Goal: Information Seeking & Learning: Learn about a topic

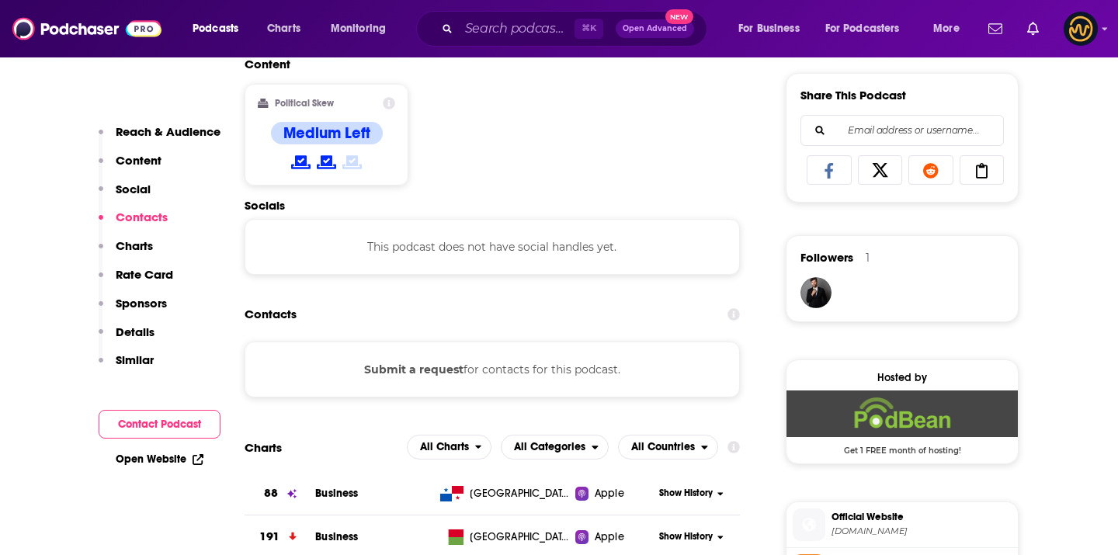
scroll to position [1004, 0]
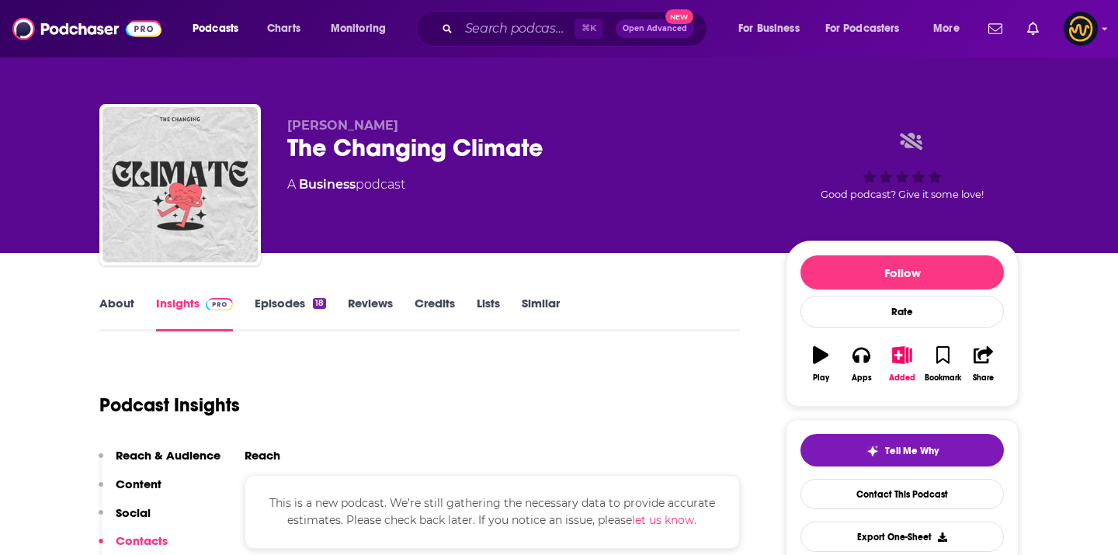
click at [323, 155] on div "The Changing Climate" at bounding box center [524, 148] width 474 height 30
click at [333, 147] on div "The Changing Climate" at bounding box center [524, 148] width 474 height 30
click at [334, 147] on div "The Changing Climate" at bounding box center [524, 148] width 474 height 30
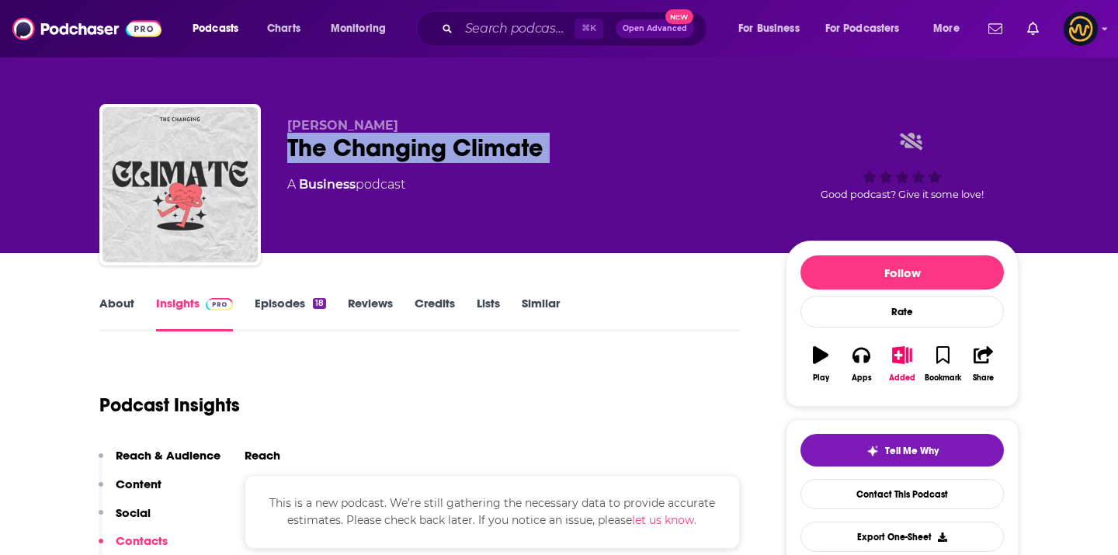
click at [334, 147] on div "The Changing Climate" at bounding box center [524, 148] width 474 height 30
copy div "The Changing Climate"
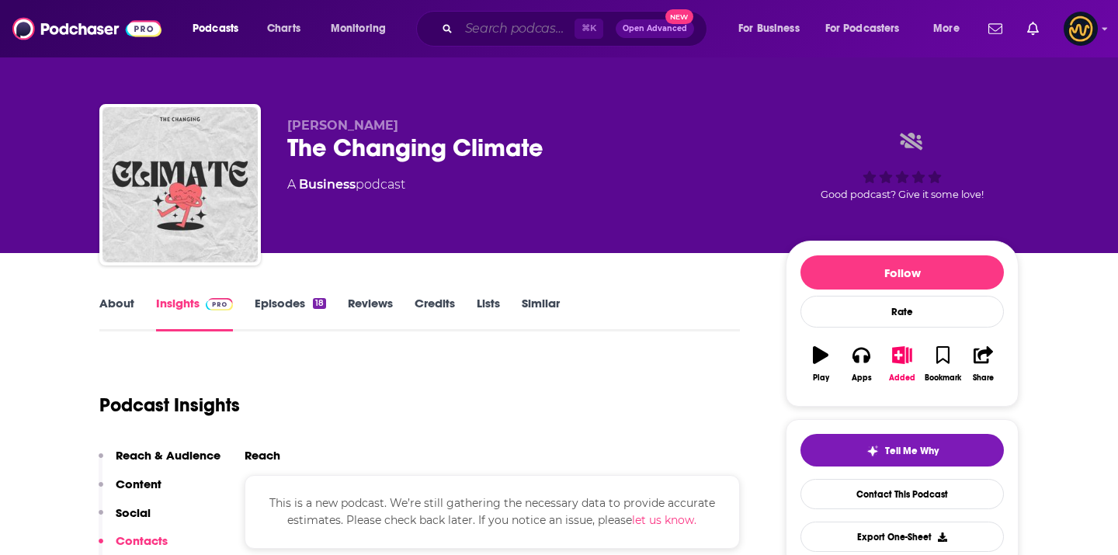
click at [525, 26] on input "Search podcasts, credits, & more..." at bounding box center [517, 28] width 116 height 25
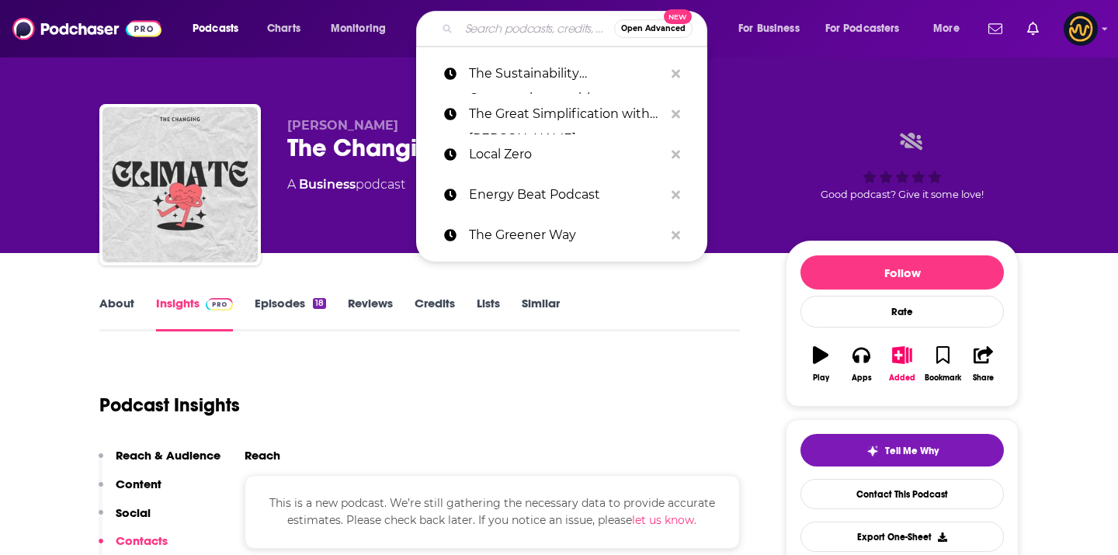
paste input "Changing Climate, Changing Migration"
type input "Changing Climate, Changing Migration"
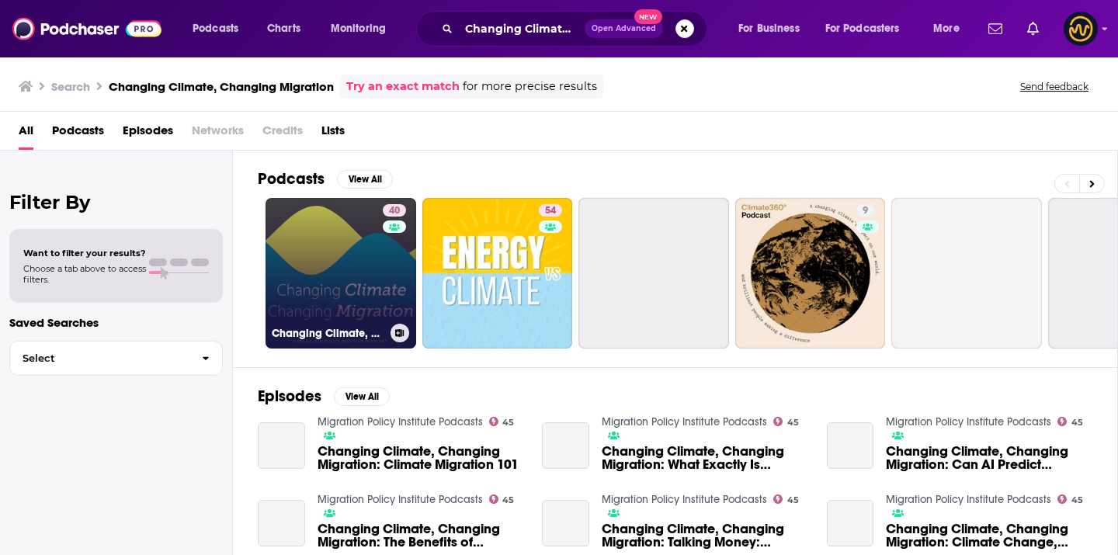
click at [383, 276] on div "40" at bounding box center [396, 264] width 27 height 120
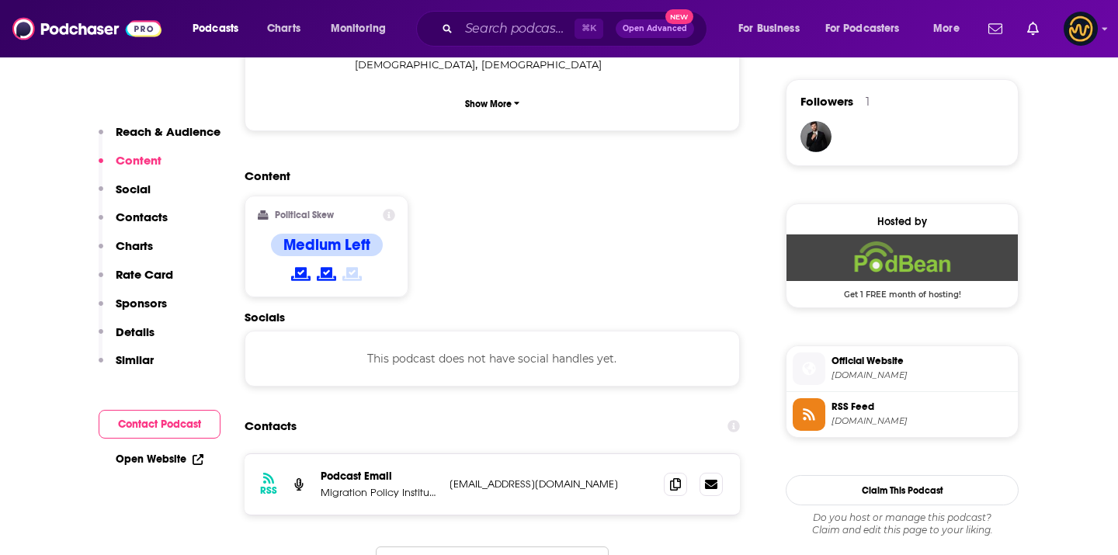
scroll to position [1131, 0]
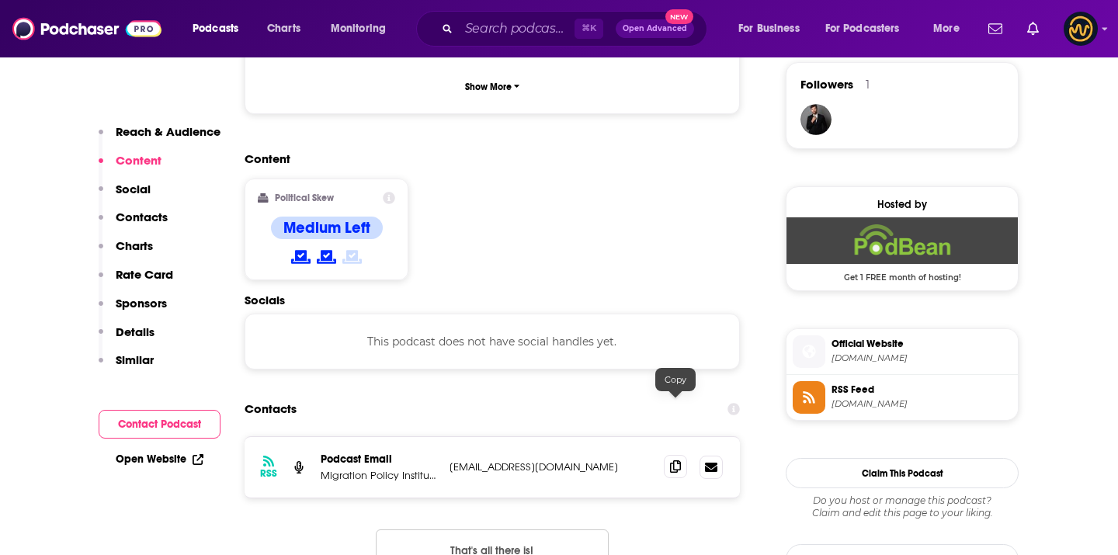
click at [676, 460] on icon at bounding box center [675, 466] width 11 height 12
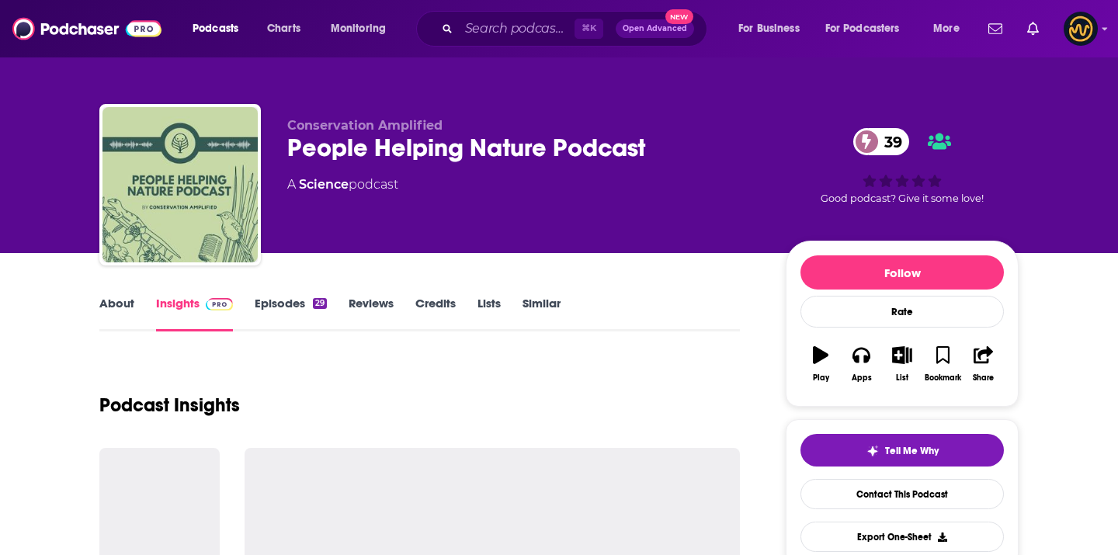
scroll to position [389, 0]
